Goal: Transaction & Acquisition: Book appointment/travel/reservation

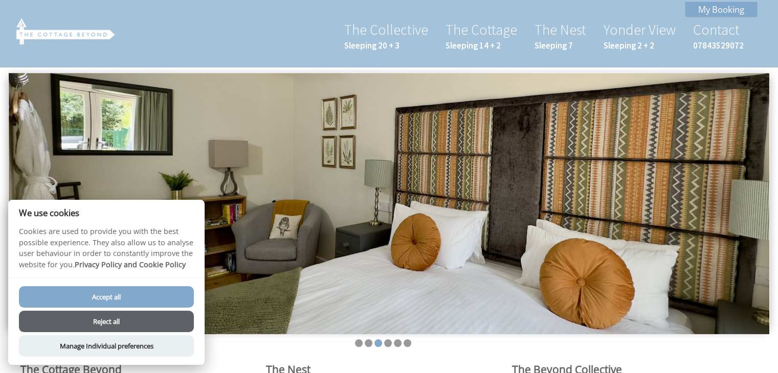
click at [116, 296] on button "Accept all" at bounding box center [106, 296] width 175 height 21
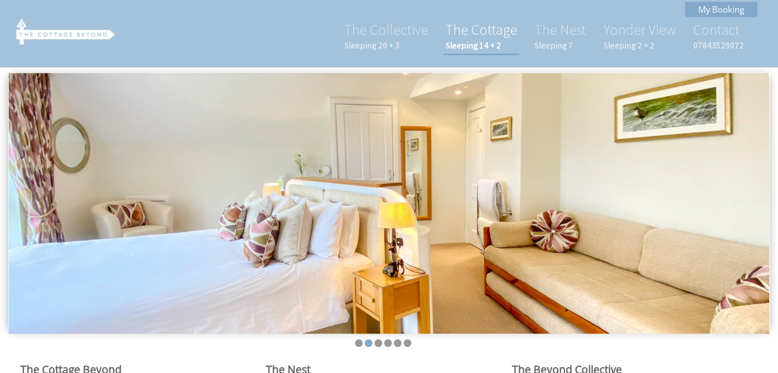
click at [474, 42] on small "Sleeping 14 + 2" at bounding box center [481, 45] width 72 height 11
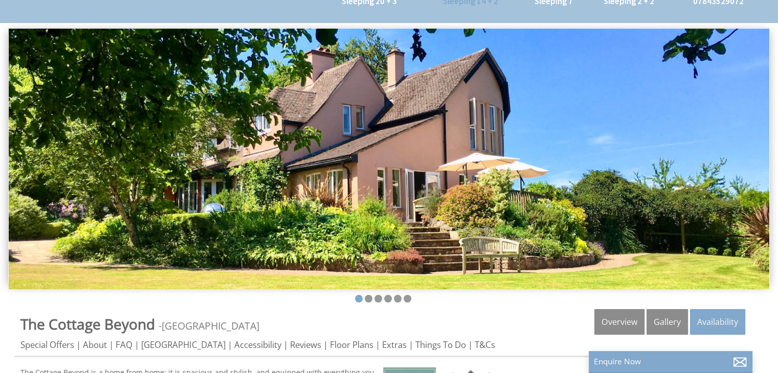
scroll to position [48, 0]
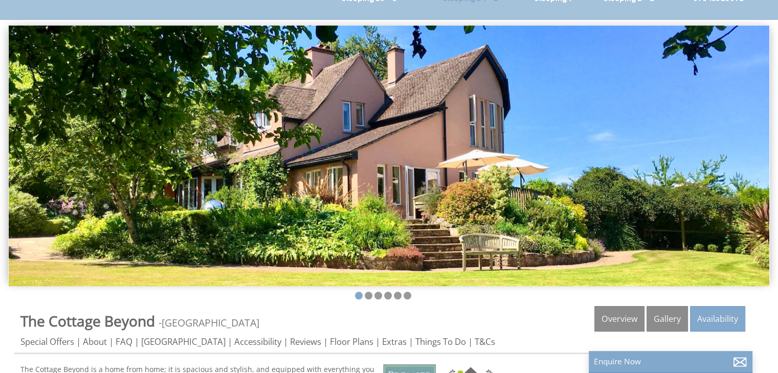
click at [751, 142] on img at bounding box center [389, 156] width 761 height 261
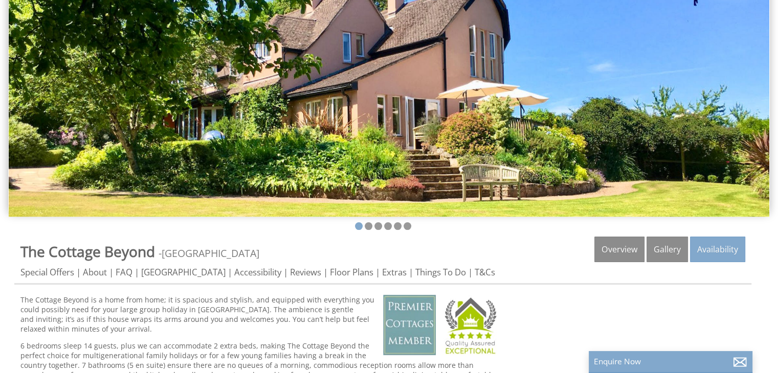
scroll to position [129, 0]
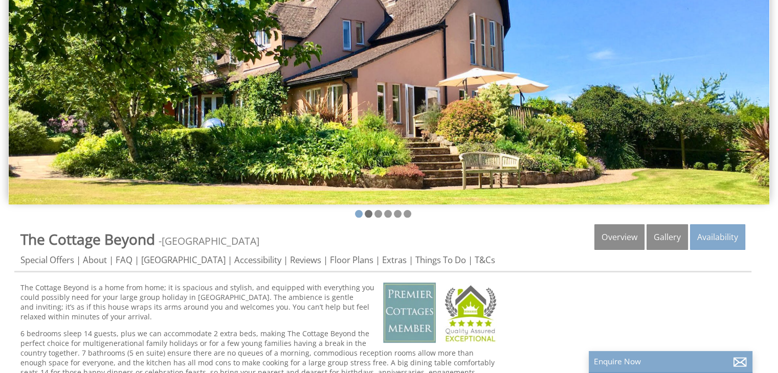
click at [366, 212] on li at bounding box center [369, 214] width 8 height 8
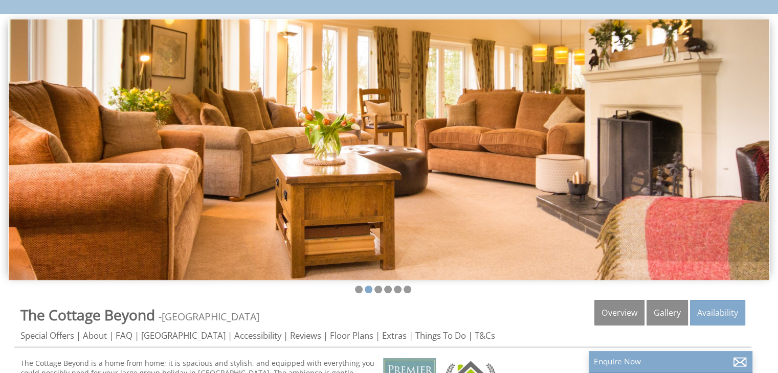
scroll to position [48, 0]
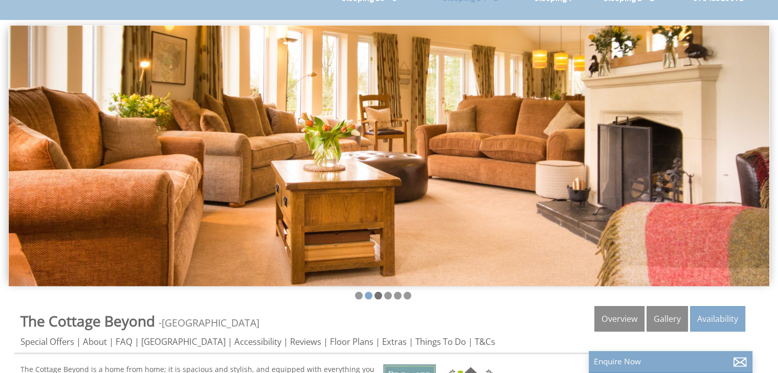
click at [376, 293] on li at bounding box center [378, 296] width 8 height 8
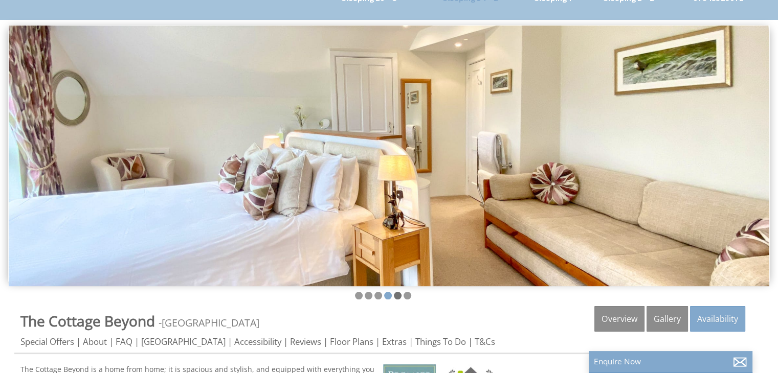
click at [397, 295] on li at bounding box center [398, 296] width 8 height 8
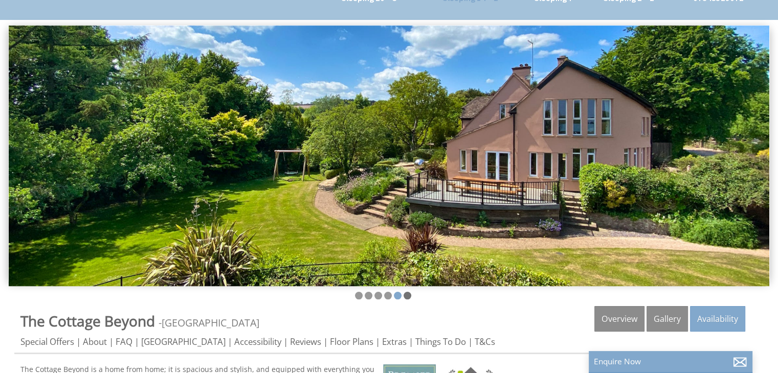
click at [405, 296] on li at bounding box center [408, 296] width 8 height 8
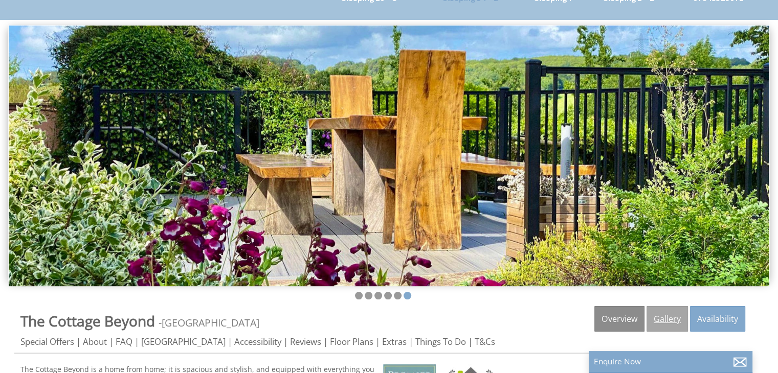
click at [660, 318] on link "Gallery" at bounding box center [666, 319] width 41 height 26
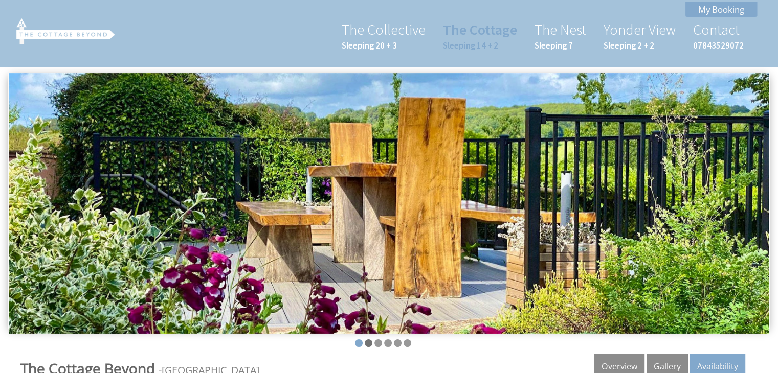
click at [367, 343] on li at bounding box center [369, 344] width 8 height 8
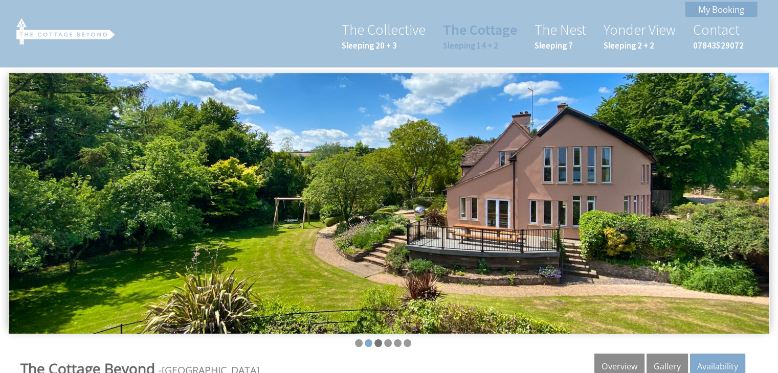
click at [375, 341] on li at bounding box center [378, 344] width 8 height 8
click at [562, 29] on link "The Nest Sleeping 7" at bounding box center [560, 35] width 52 height 31
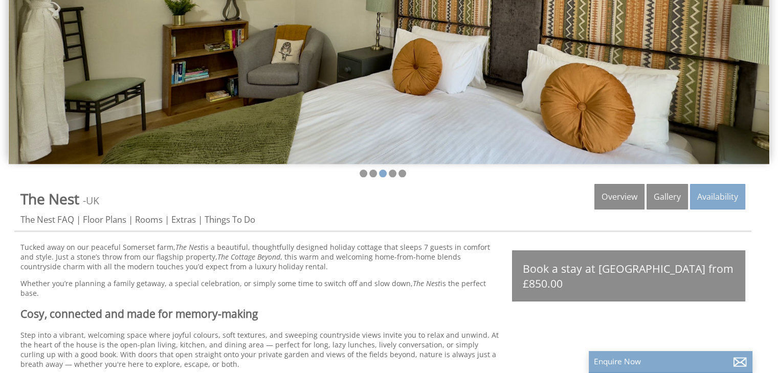
scroll to position [168, 0]
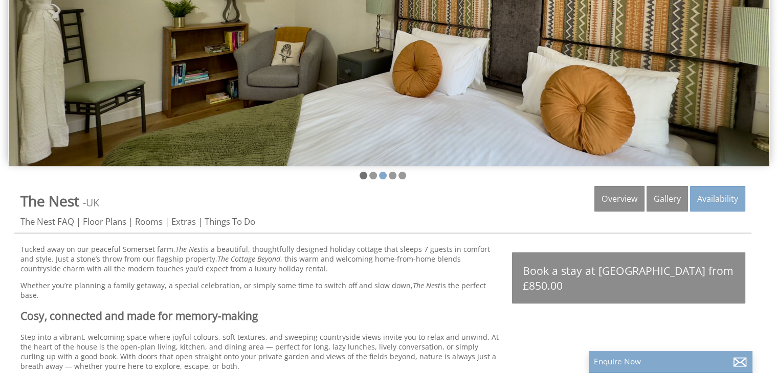
click at [362, 172] on li at bounding box center [364, 176] width 8 height 8
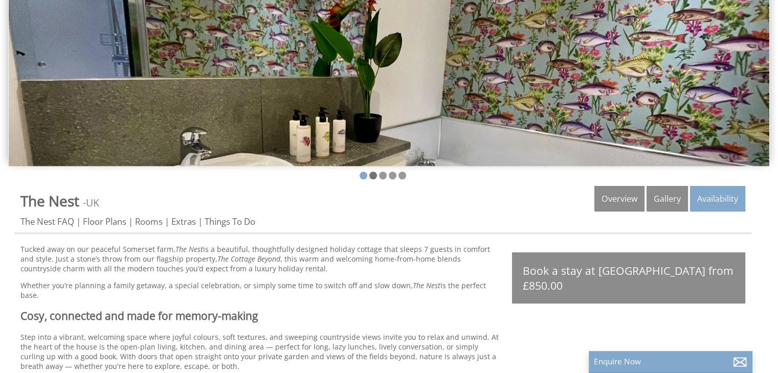
click at [371, 173] on li at bounding box center [373, 176] width 8 height 8
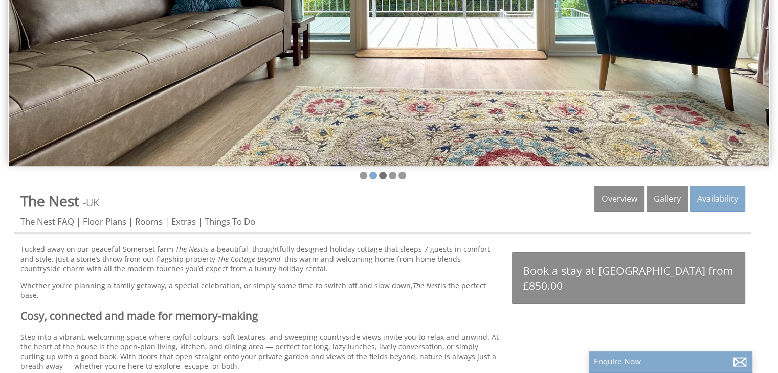
click at [382, 174] on li at bounding box center [383, 176] width 8 height 8
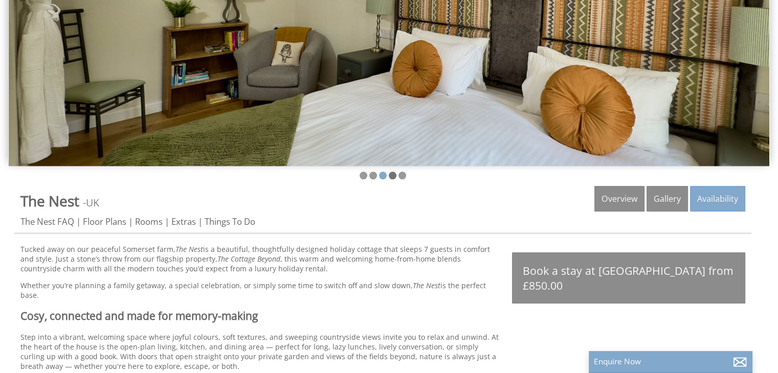
click at [393, 174] on li at bounding box center [393, 176] width 8 height 8
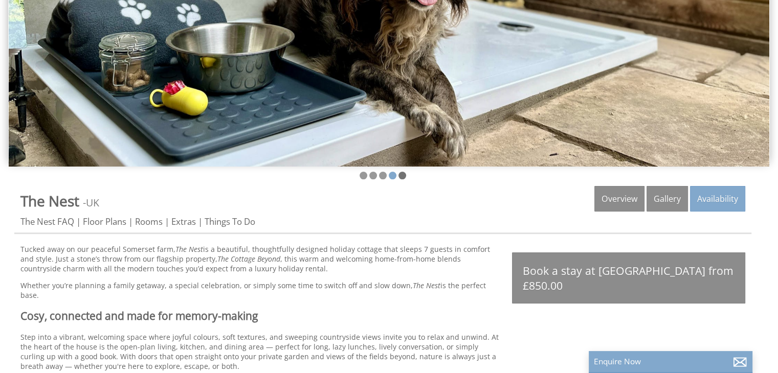
click at [401, 175] on li at bounding box center [402, 176] width 8 height 8
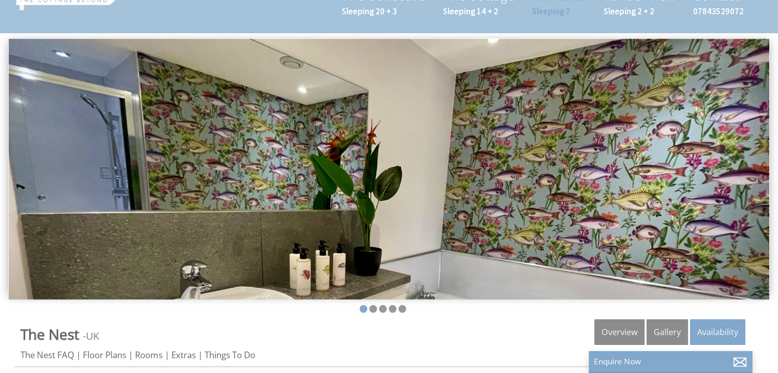
scroll to position [0, 0]
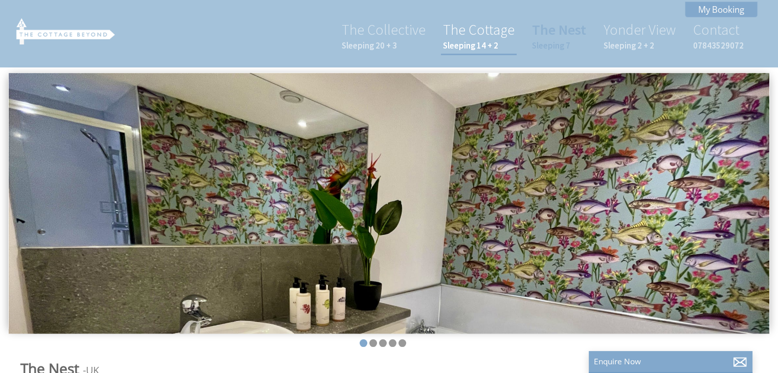
click at [462, 30] on link "The Cottage Sleeping 14 + 2" at bounding box center [479, 35] width 72 height 31
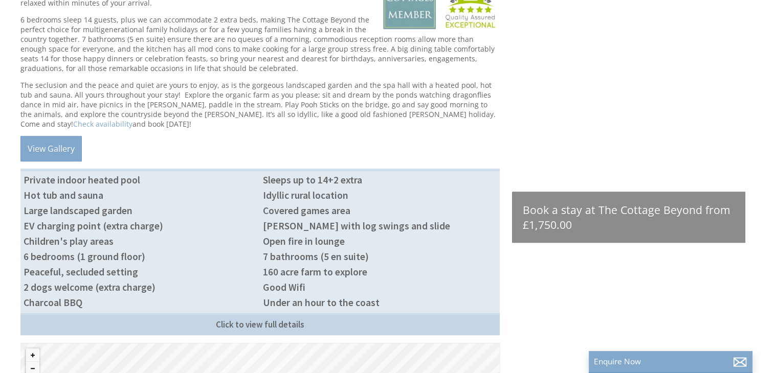
scroll to position [450, 0]
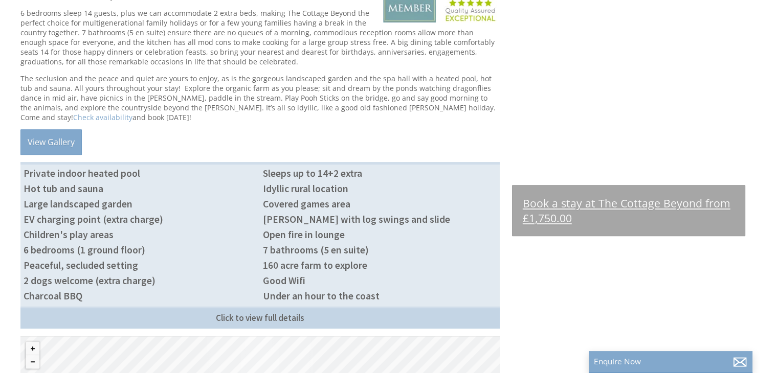
click at [605, 199] on link "Book a stay at The Cottage Beyond from £1,750.00" at bounding box center [628, 210] width 233 height 51
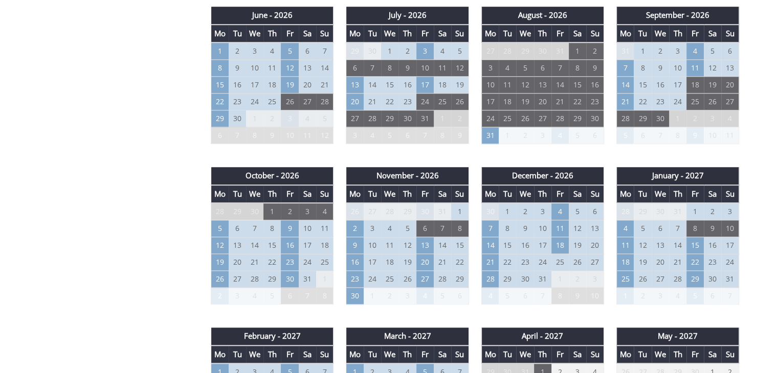
scroll to position [729, 0]
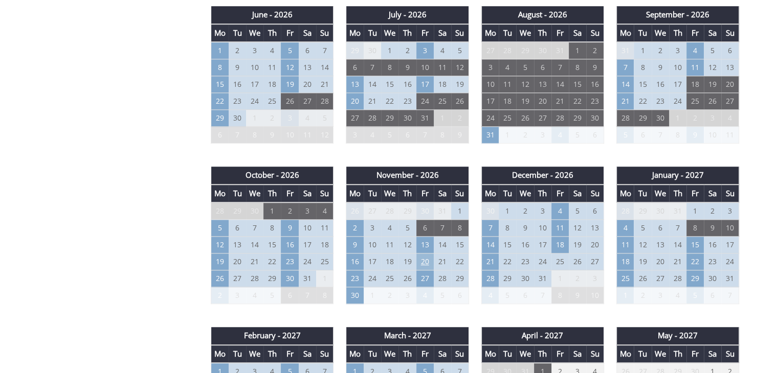
click at [424, 260] on td "20" at bounding box center [424, 262] width 17 height 17
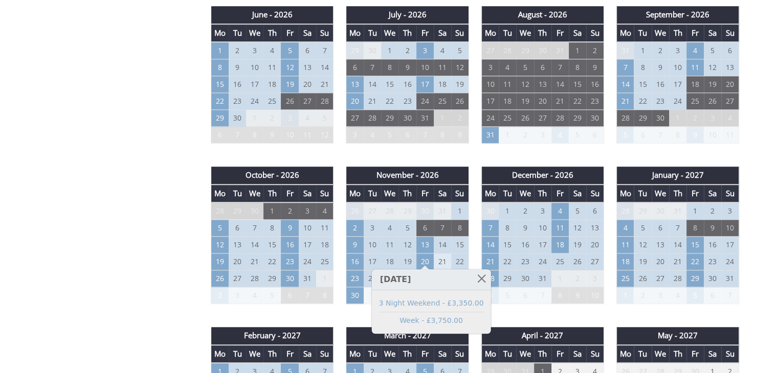
click at [441, 260] on td "21" at bounding box center [442, 262] width 17 height 17
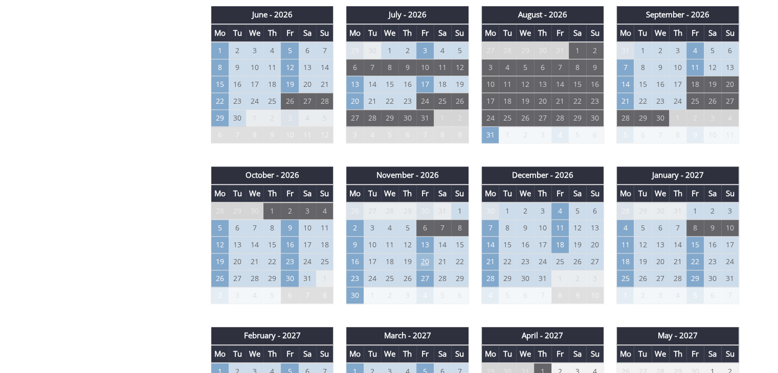
click at [428, 257] on td "20" at bounding box center [424, 262] width 17 height 17
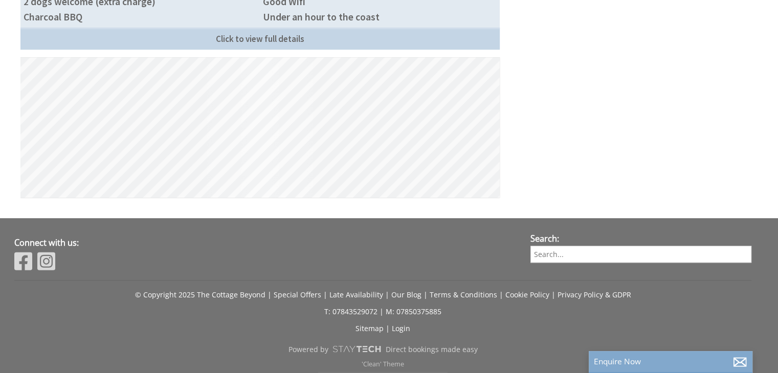
scroll to position [450, 0]
